Goal: Task Accomplishment & Management: Manage account settings

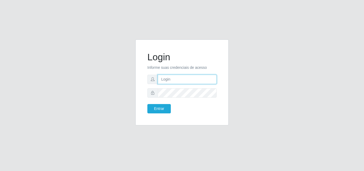
click at [182, 79] on input "text" at bounding box center [187, 79] width 59 height 9
type input "ana@saullus"
